Goal: Task Accomplishment & Management: Use online tool/utility

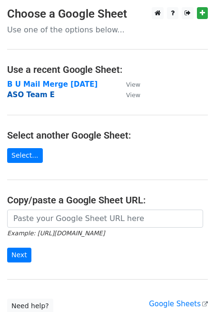
click at [40, 95] on strong "ASO Team E" at bounding box center [31, 94] width 48 height 9
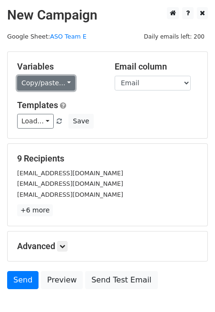
click at [62, 81] on link "Copy/paste..." at bounding box center [46, 83] width 58 height 15
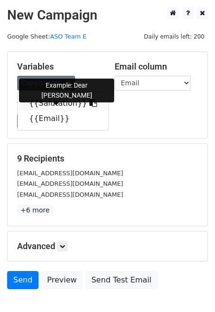
click at [37, 101] on link "{{Salutation}}" at bounding box center [63, 103] width 91 height 15
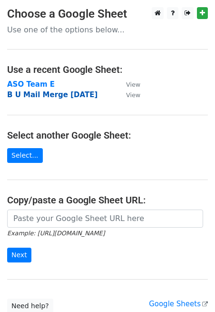
click at [63, 94] on strong "B U Mail Merge March 2025" at bounding box center [52, 94] width 90 height 9
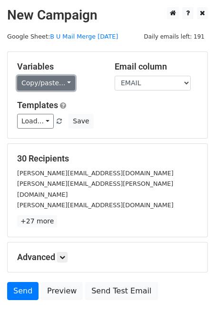
click at [64, 81] on link "Copy/paste..." at bounding box center [46, 83] width 58 height 15
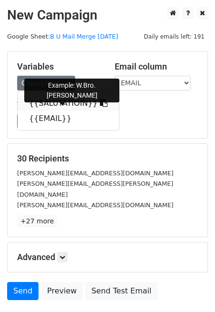
click at [50, 103] on link "{{SALUTATIOIN}}" at bounding box center [68, 103] width 101 height 15
